Goal: Task Accomplishment & Management: Use online tool/utility

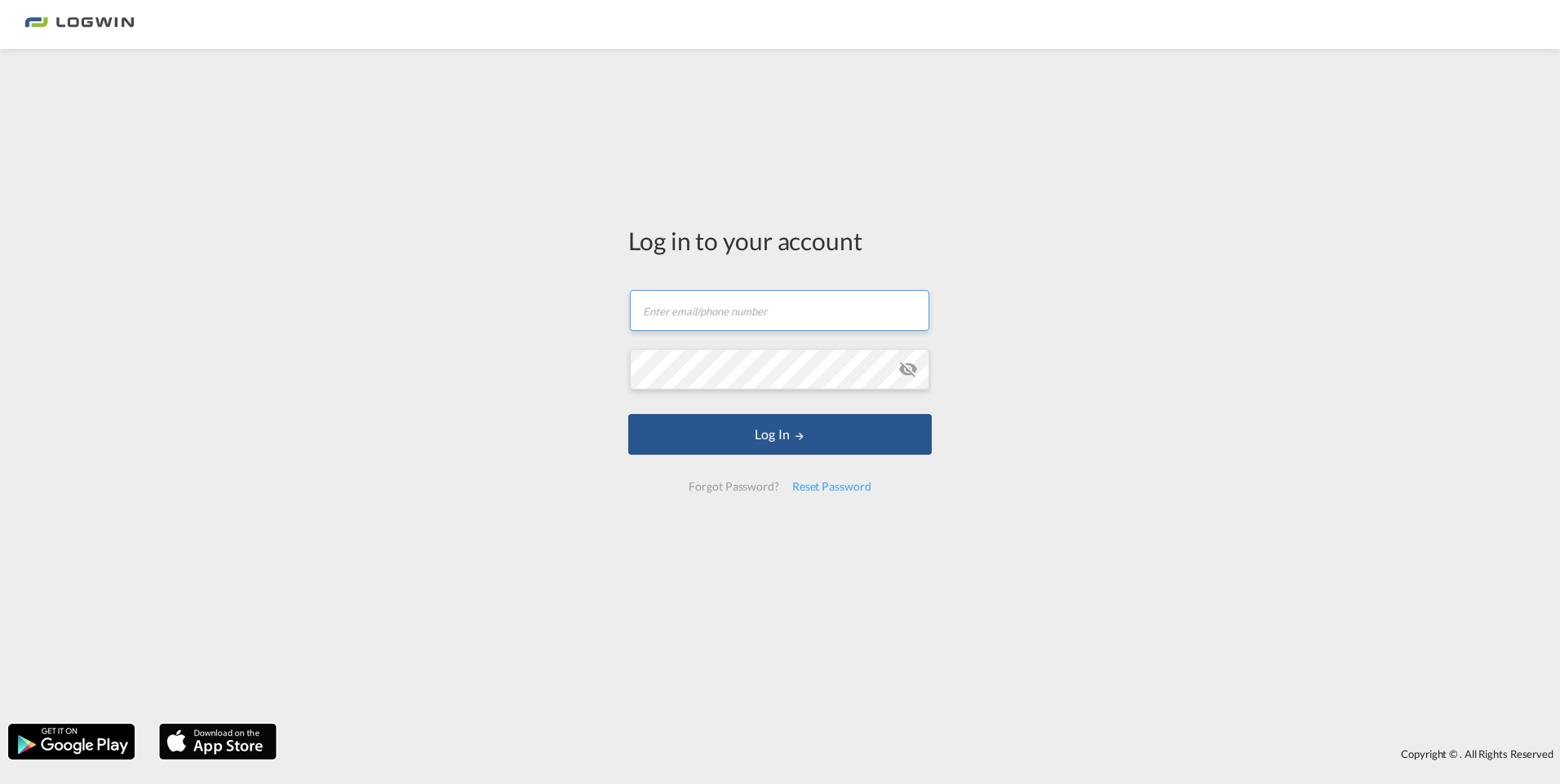
type input "[PERSON_NAME][EMAIL_ADDRESS][DOMAIN_NAME]"
click at [769, 412] on form "[PERSON_NAME][EMAIL_ADDRESS][DOMAIN_NAME] Email field is required Password fiel…" at bounding box center [779, 391] width 303 height 234
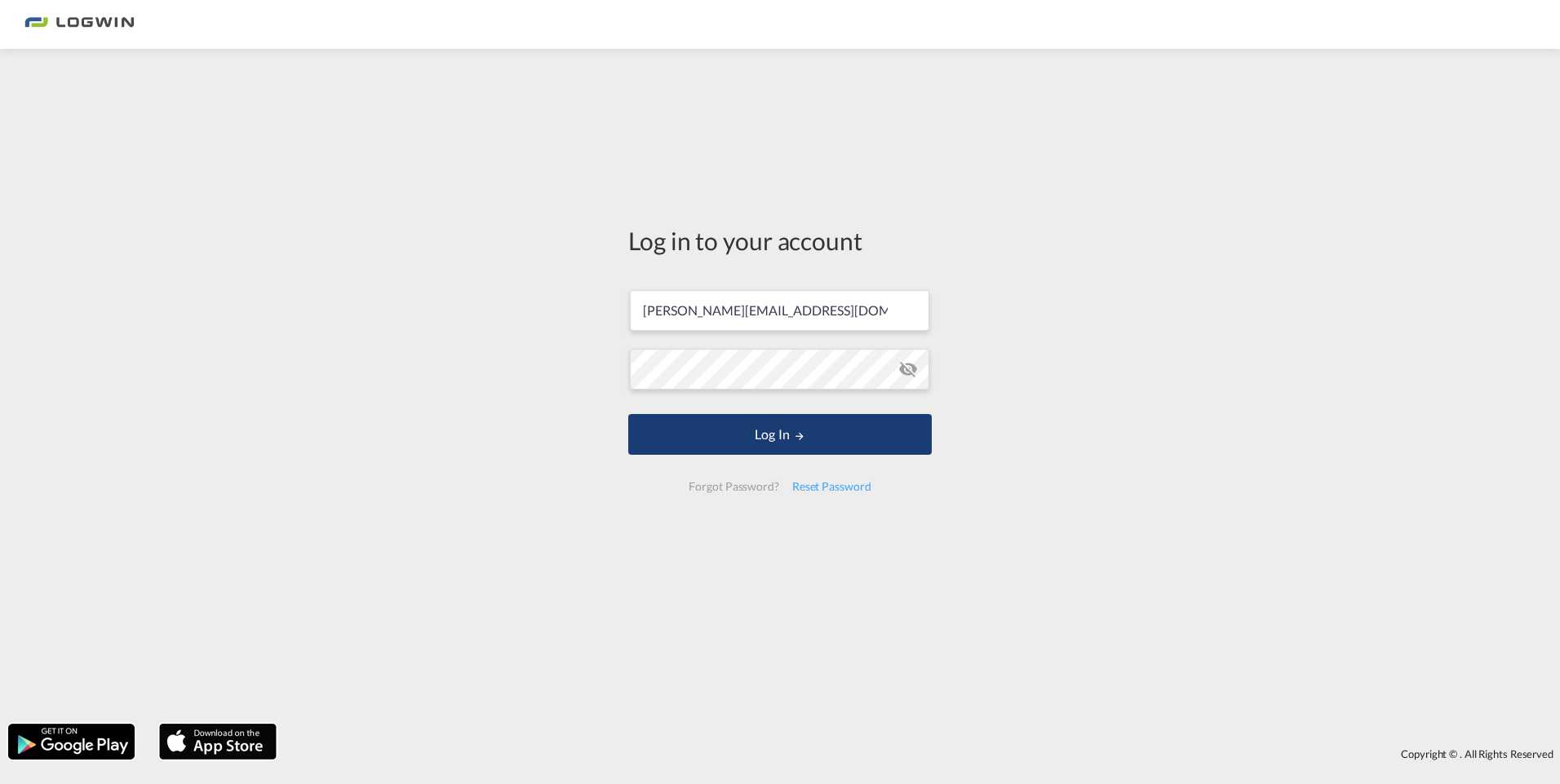
click at [762, 423] on button "Log In" at bounding box center [779, 434] width 303 height 40
